Goal: Information Seeking & Learning: Learn about a topic

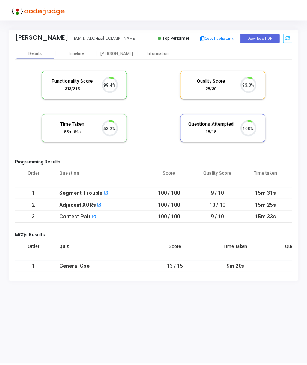
scroll to position [16, 19]
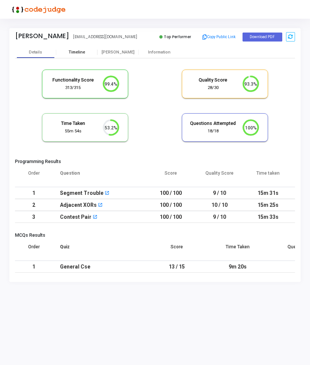
click at [79, 49] on div "Timeline" at bounding box center [76, 52] width 41 height 11
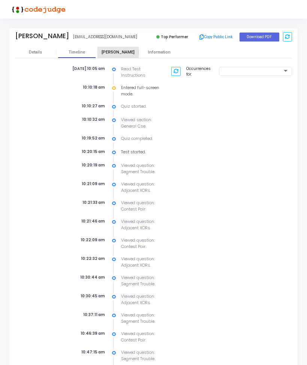
click at [118, 52] on div "[PERSON_NAME]" at bounding box center [117, 52] width 41 height 5
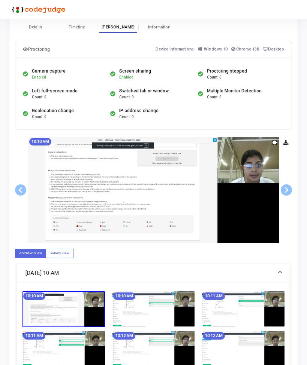
scroll to position [20, 0]
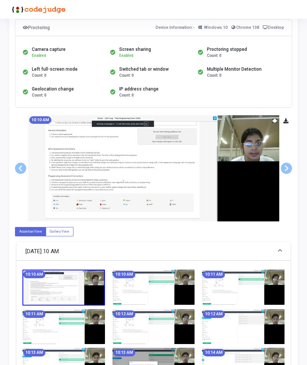
scroll to position [53, 0]
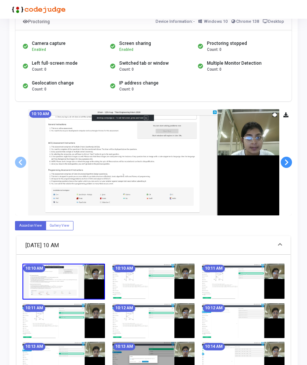
click at [287, 162] on span at bounding box center [285, 162] width 11 height 11
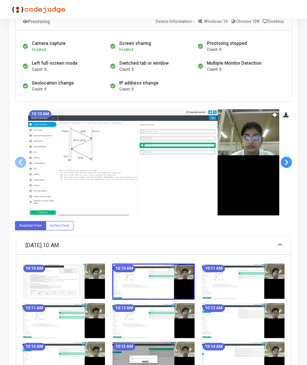
click at [287, 162] on span at bounding box center [285, 162] width 11 height 11
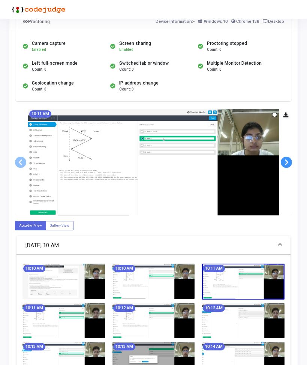
click at [287, 162] on span at bounding box center [285, 162] width 11 height 11
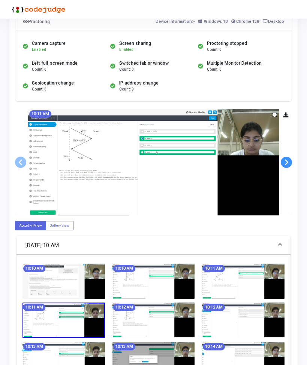
click at [287, 162] on span at bounding box center [285, 162] width 11 height 11
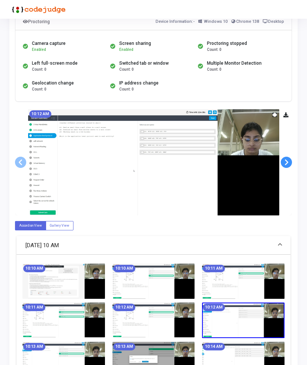
click at [287, 162] on span at bounding box center [285, 162] width 11 height 11
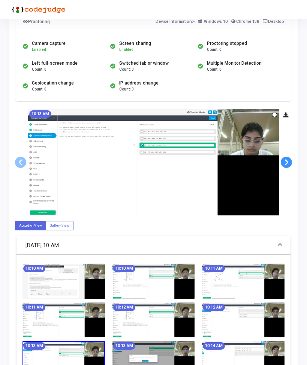
click at [287, 162] on span at bounding box center [285, 162] width 11 height 11
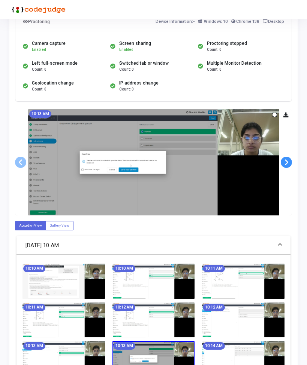
click at [287, 162] on span at bounding box center [285, 162] width 11 height 11
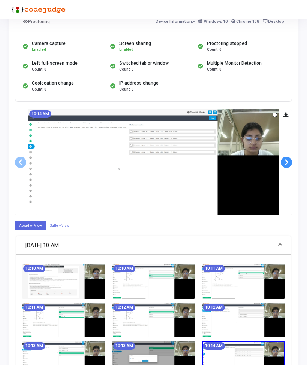
click at [287, 162] on span at bounding box center [285, 162] width 11 height 11
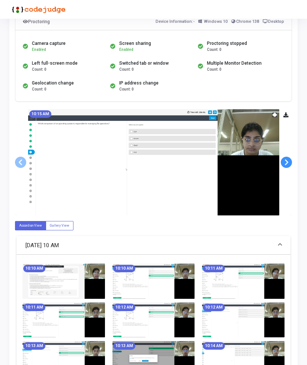
click at [287, 162] on span at bounding box center [285, 162] width 11 height 11
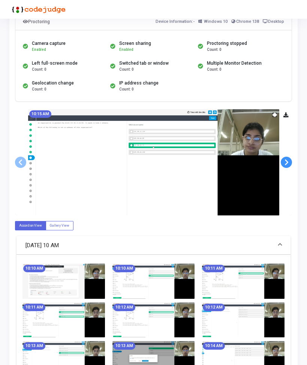
click at [287, 162] on span at bounding box center [285, 162] width 11 height 11
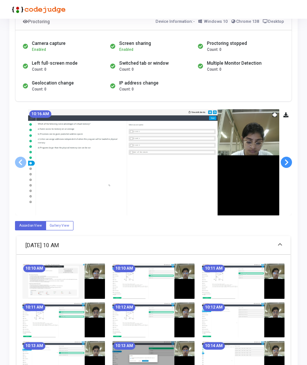
click at [287, 162] on span at bounding box center [285, 162] width 11 height 11
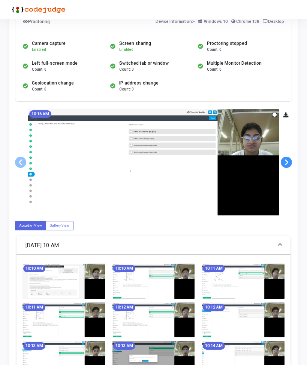
click at [287, 162] on span at bounding box center [285, 162] width 11 height 11
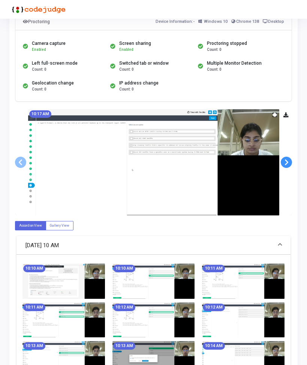
click at [287, 162] on span at bounding box center [285, 162] width 11 height 11
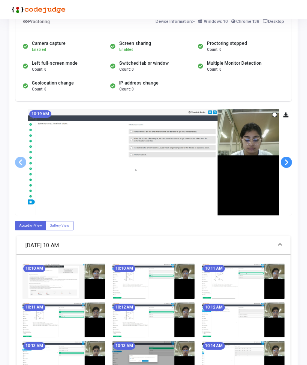
click at [287, 162] on span at bounding box center [285, 162] width 11 height 11
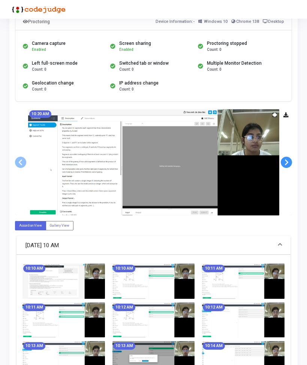
click at [287, 162] on span at bounding box center [285, 162] width 11 height 11
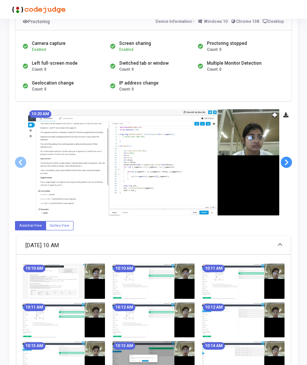
click at [287, 162] on span at bounding box center [285, 162] width 11 height 11
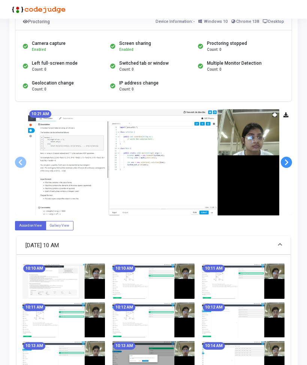
click at [287, 162] on span at bounding box center [285, 162] width 11 height 11
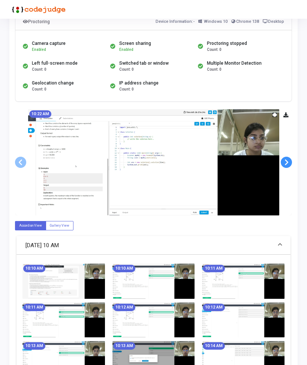
click at [287, 162] on span at bounding box center [285, 162] width 11 height 11
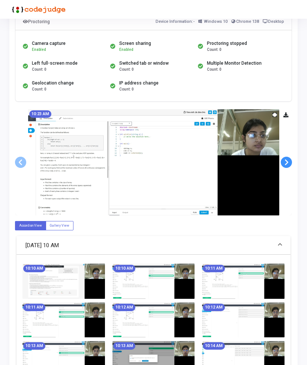
click at [287, 162] on span at bounding box center [285, 162] width 11 height 11
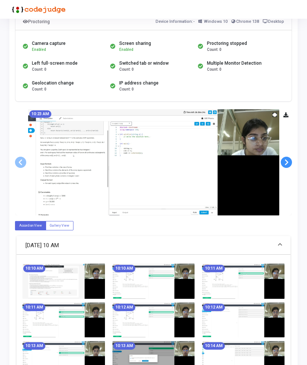
click at [287, 162] on span at bounding box center [285, 162] width 11 height 11
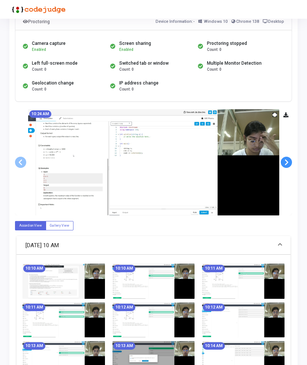
click at [287, 162] on span at bounding box center [285, 162] width 11 height 11
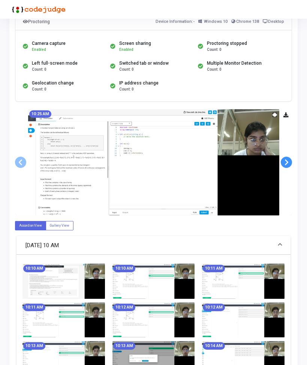
click at [287, 162] on span at bounding box center [285, 162] width 11 height 11
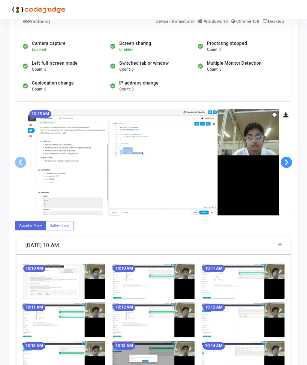
click at [287, 162] on span at bounding box center [285, 162] width 11 height 11
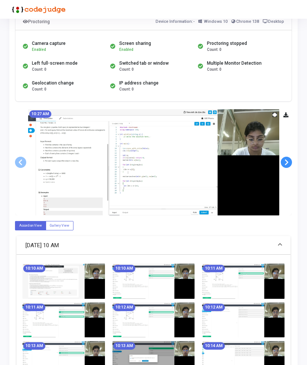
click at [287, 162] on span at bounding box center [285, 162] width 11 height 11
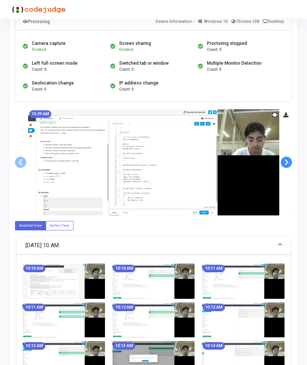
click at [287, 162] on span at bounding box center [285, 162] width 11 height 11
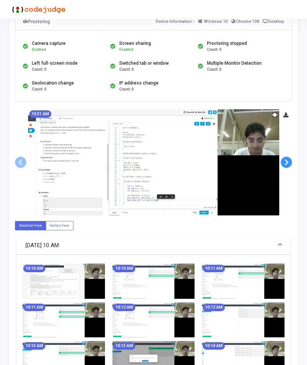
click at [287, 162] on span at bounding box center [285, 162] width 11 height 11
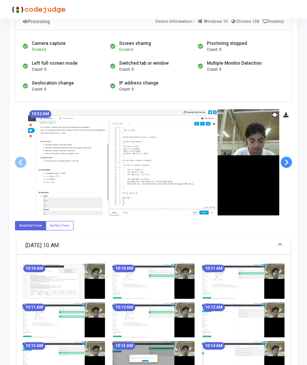
click at [287, 162] on span at bounding box center [285, 162] width 11 height 11
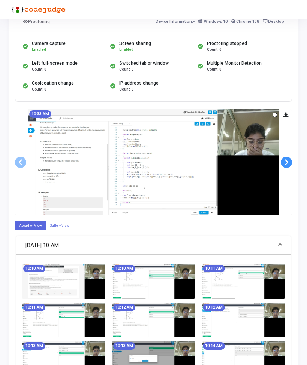
click at [287, 162] on span at bounding box center [285, 162] width 11 height 11
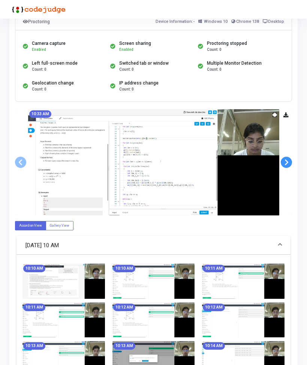
click at [287, 162] on span at bounding box center [285, 162] width 11 height 11
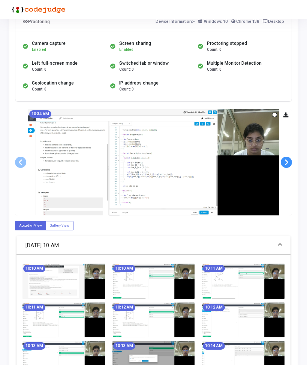
click at [287, 162] on span at bounding box center [285, 162] width 11 height 11
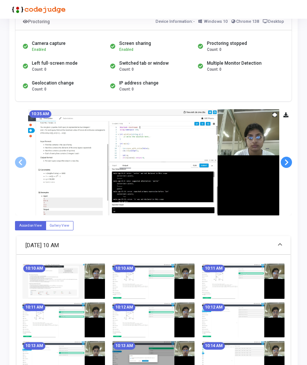
click at [287, 162] on span at bounding box center [285, 162] width 11 height 11
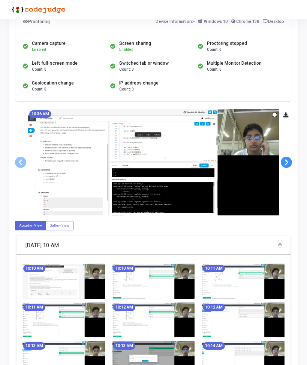
click at [287, 162] on span at bounding box center [285, 162] width 11 height 11
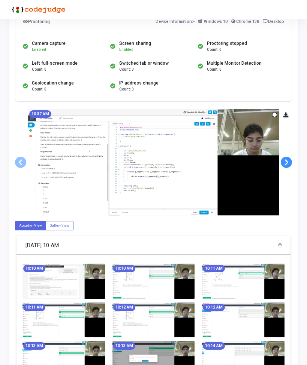
click at [287, 162] on span at bounding box center [285, 162] width 11 height 11
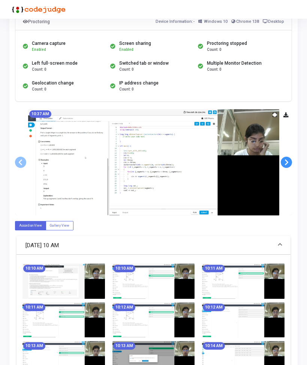
click at [287, 162] on span at bounding box center [285, 162] width 11 height 11
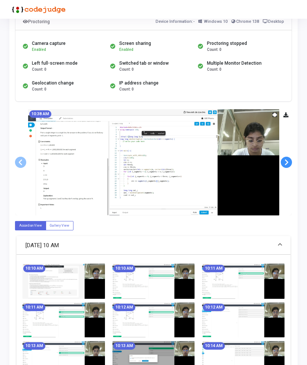
click at [287, 162] on span at bounding box center [285, 162] width 11 height 11
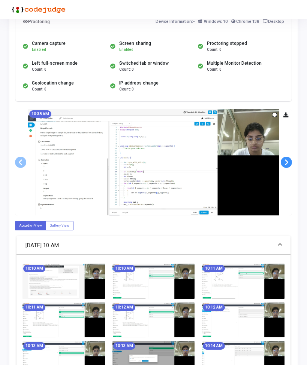
click at [287, 162] on span at bounding box center [285, 162] width 11 height 11
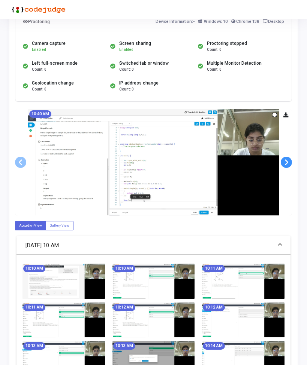
click at [287, 162] on span at bounding box center [285, 162] width 11 height 11
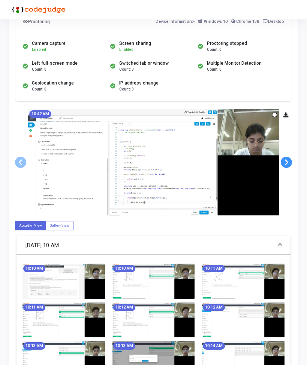
click at [287, 162] on span at bounding box center [285, 162] width 11 height 11
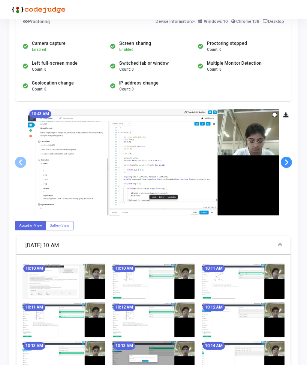
click at [287, 162] on span at bounding box center [285, 162] width 11 height 11
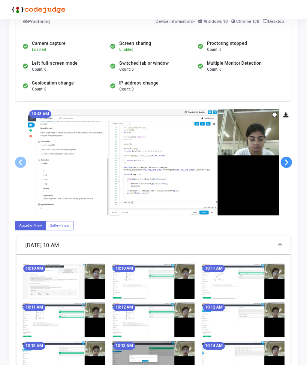
click at [287, 162] on span at bounding box center [285, 162] width 11 height 11
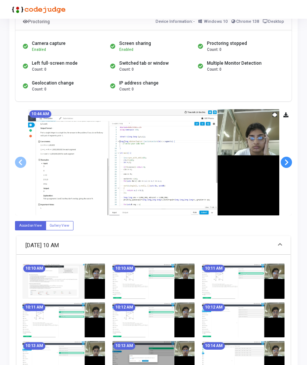
click at [287, 162] on span at bounding box center [285, 162] width 11 height 11
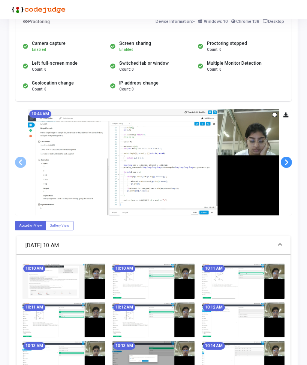
click at [287, 162] on span at bounding box center [285, 162] width 11 height 11
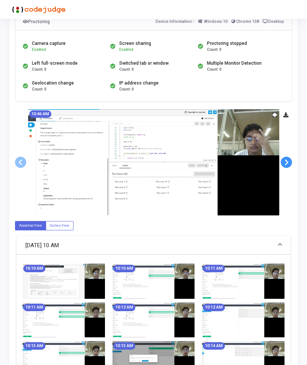
click at [287, 162] on span at bounding box center [285, 162] width 11 height 11
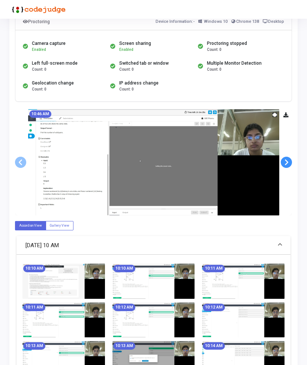
click at [287, 162] on span at bounding box center [285, 162] width 11 height 11
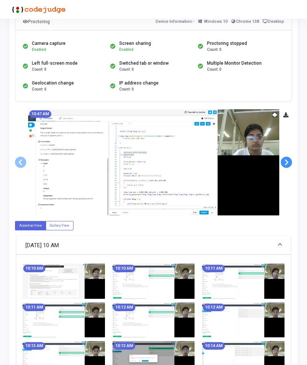
click at [287, 162] on span at bounding box center [285, 162] width 11 height 11
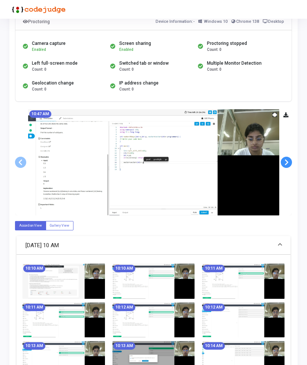
click at [287, 162] on span at bounding box center [285, 162] width 11 height 11
click at [18, 164] on span at bounding box center [20, 162] width 11 height 11
click at [22, 159] on span at bounding box center [20, 162] width 11 height 11
click at [285, 163] on span at bounding box center [285, 162] width 11 height 11
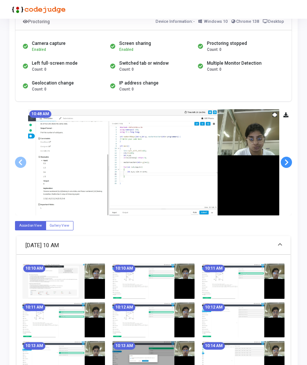
click at [285, 163] on span at bounding box center [285, 162] width 11 height 11
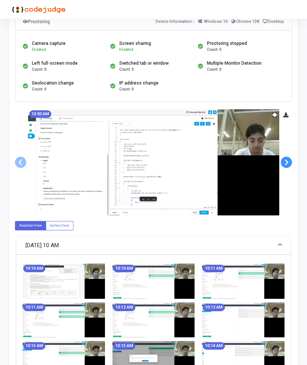
click at [285, 163] on span at bounding box center [285, 162] width 11 height 11
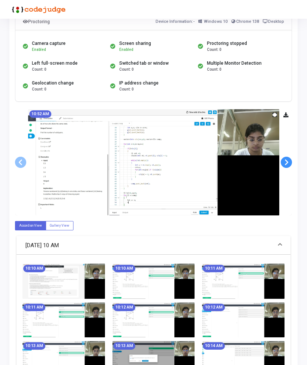
click at [285, 163] on span at bounding box center [285, 162] width 11 height 11
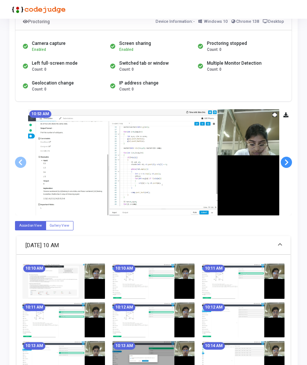
click at [285, 163] on span at bounding box center [285, 162] width 11 height 11
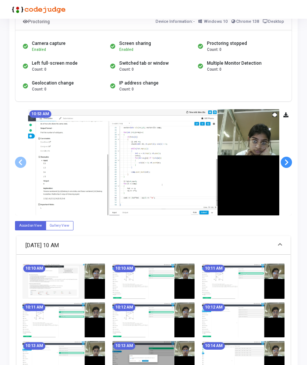
click at [285, 163] on span at bounding box center [285, 162] width 11 height 11
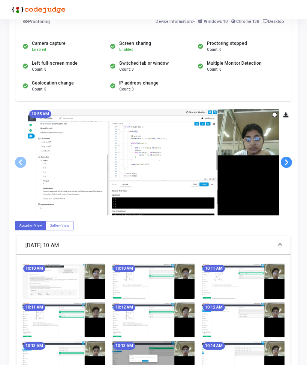
click at [285, 163] on span at bounding box center [285, 162] width 11 height 11
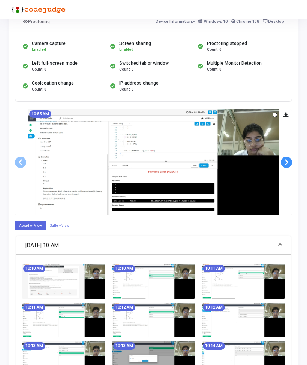
click at [285, 163] on span at bounding box center [285, 162] width 11 height 11
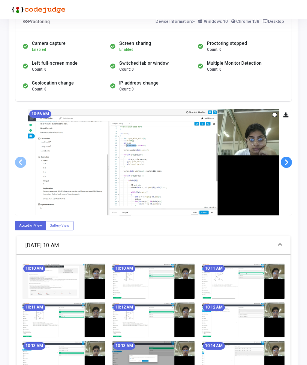
click at [285, 163] on span at bounding box center [285, 162] width 11 height 11
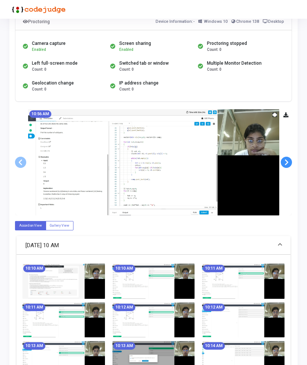
click at [285, 163] on span at bounding box center [285, 162] width 11 height 11
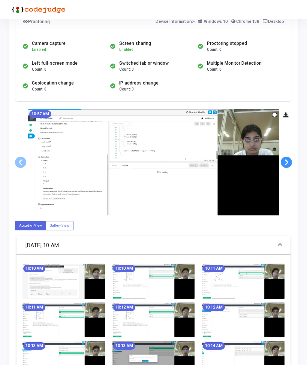
click at [285, 163] on span at bounding box center [285, 162] width 11 height 11
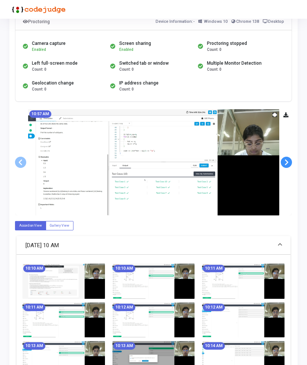
click at [285, 163] on span at bounding box center [285, 162] width 11 height 11
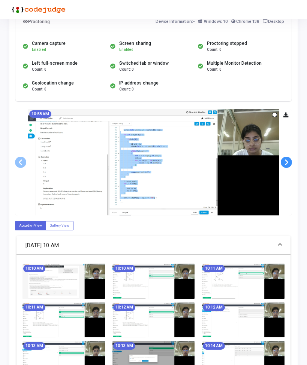
click at [285, 163] on span at bounding box center [285, 162] width 11 height 11
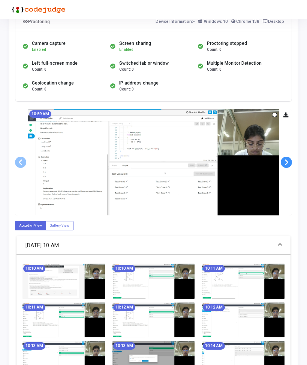
click at [285, 163] on span at bounding box center [285, 162] width 11 height 11
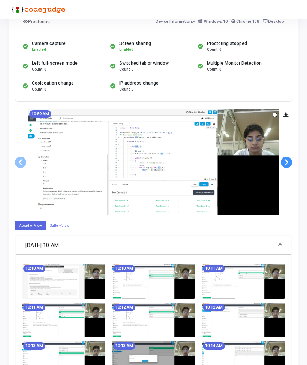
click at [285, 163] on span at bounding box center [285, 162] width 11 height 11
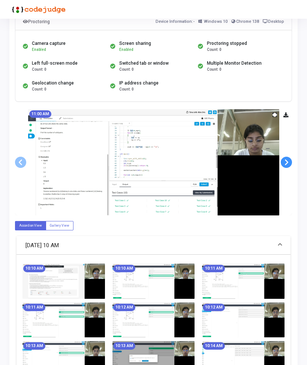
click at [285, 163] on span at bounding box center [285, 162] width 11 height 11
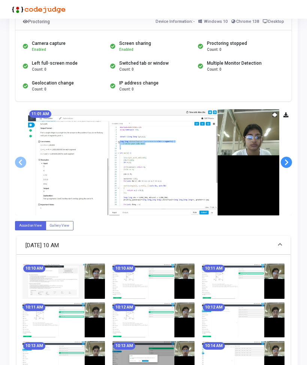
click at [285, 163] on span at bounding box center [285, 162] width 11 height 11
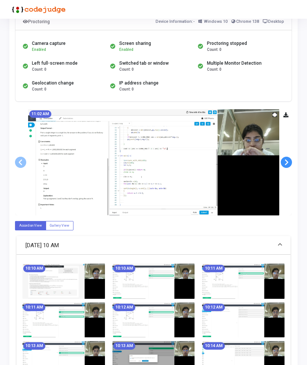
click at [285, 163] on span at bounding box center [285, 162] width 11 height 11
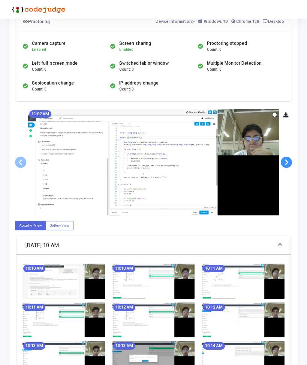
click at [285, 163] on span at bounding box center [285, 162] width 11 height 11
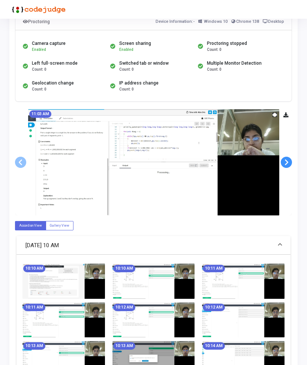
click at [285, 163] on span at bounding box center [285, 162] width 11 height 11
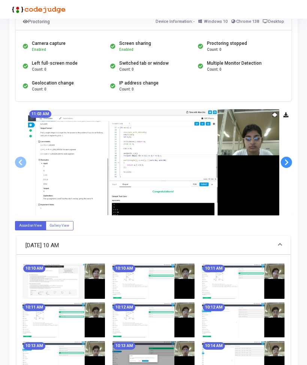
click at [285, 163] on span at bounding box center [285, 162] width 11 height 11
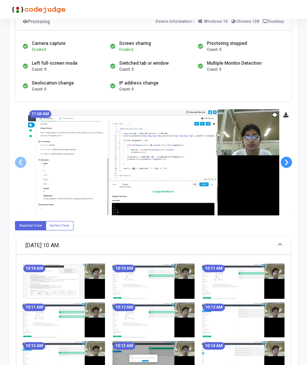
click at [285, 163] on span at bounding box center [285, 162] width 11 height 11
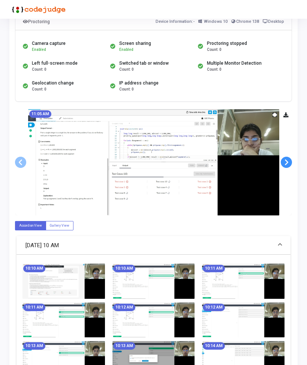
click at [285, 163] on span at bounding box center [285, 162] width 11 height 11
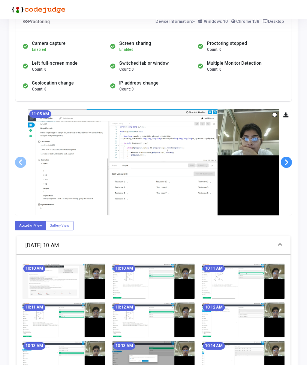
click at [285, 163] on span at bounding box center [285, 162] width 11 height 11
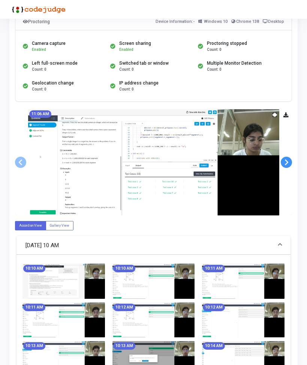
click at [285, 163] on span at bounding box center [285, 162] width 11 height 11
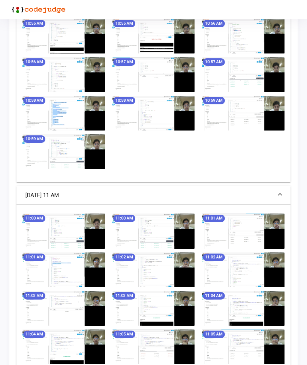
scroll to position [1458, 0]
